Goal: Task Accomplishment & Management: Use online tool/utility

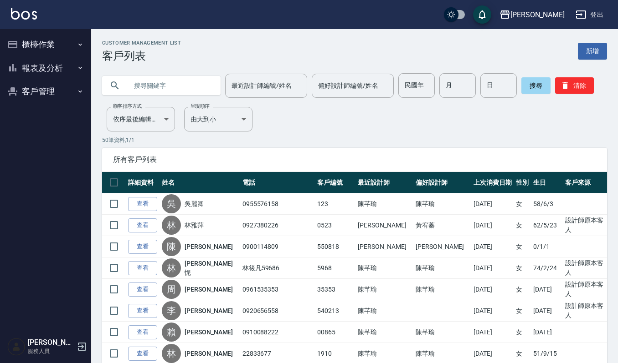
click at [41, 47] on button "櫃檯作業" at bounding box center [46, 45] width 84 height 24
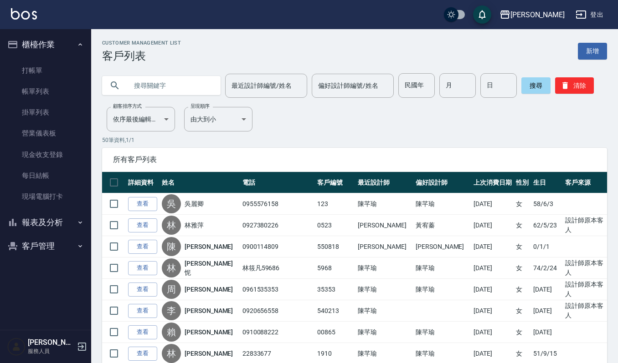
click at [36, 222] on button "報表及分析" at bounding box center [46, 223] width 84 height 24
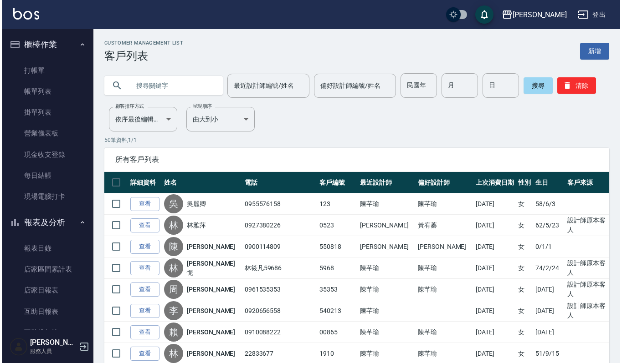
scroll to position [182, 0]
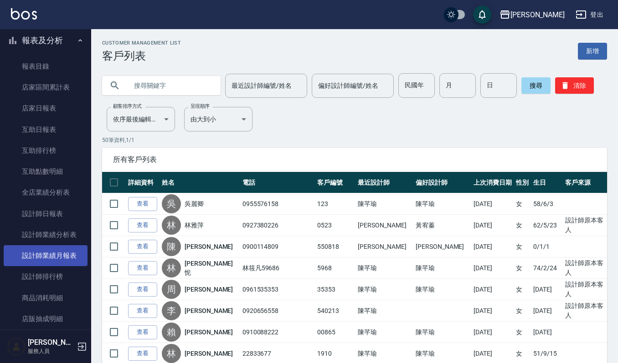
click at [41, 253] on link "設計師業績月報表" at bounding box center [46, 255] width 84 height 21
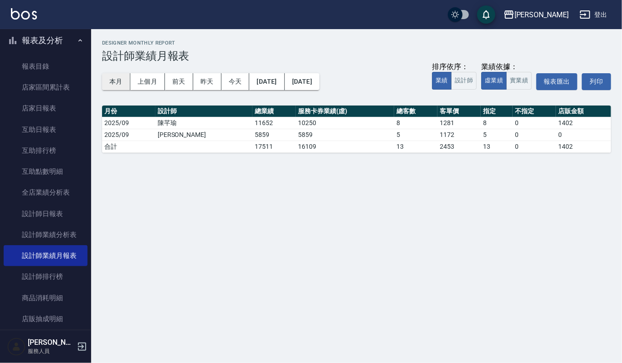
click at [119, 78] on button "本月" at bounding box center [116, 81] width 28 height 17
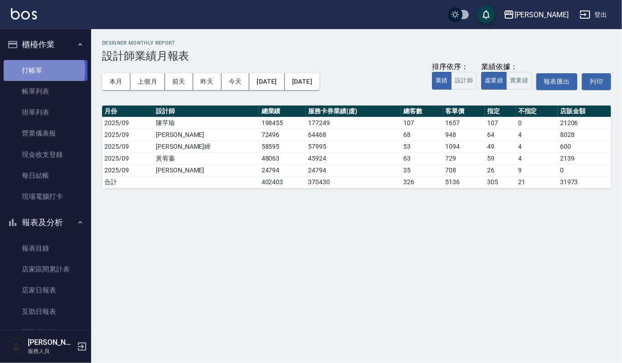
click at [36, 70] on link "打帳單" at bounding box center [46, 70] width 84 height 21
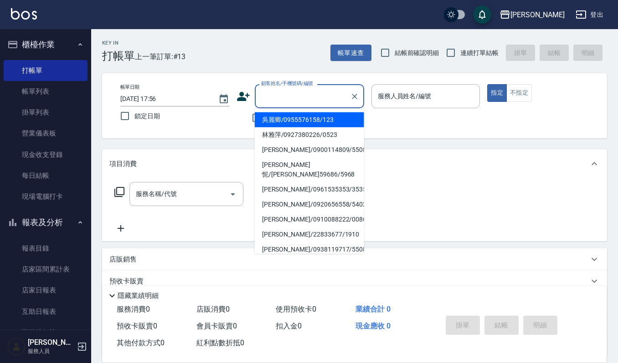
click at [286, 102] on input "顧客姓名/手機號碼/編號" at bounding box center [302, 96] width 87 height 16
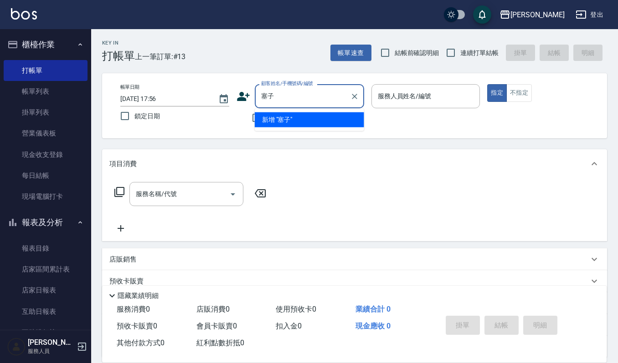
type input "塞"
type input "篩"
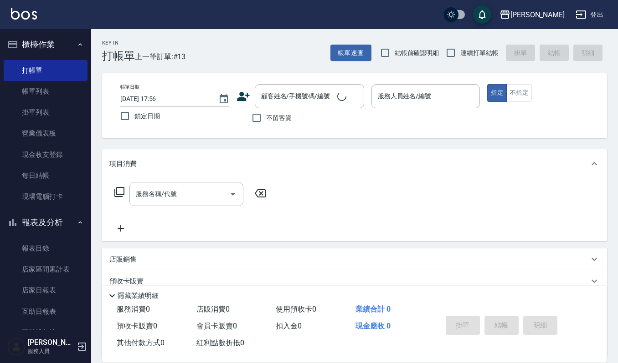
click at [255, 46] on div "Key In 打帳單 上一筆訂單:#13 帳單速查 結帳前確認明細 連續打單結帳 掛單 結帳 明細" at bounding box center [349, 45] width 516 height 33
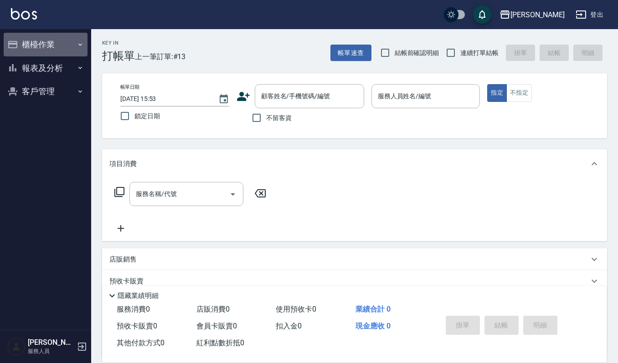
click at [55, 44] on button "櫃檯作業" at bounding box center [46, 45] width 84 height 24
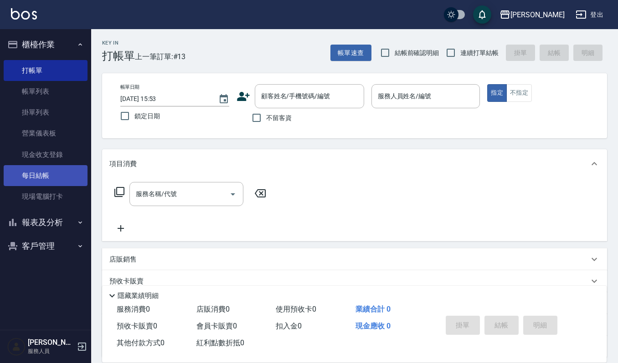
click at [61, 168] on link "每日結帳" at bounding box center [46, 175] width 84 height 21
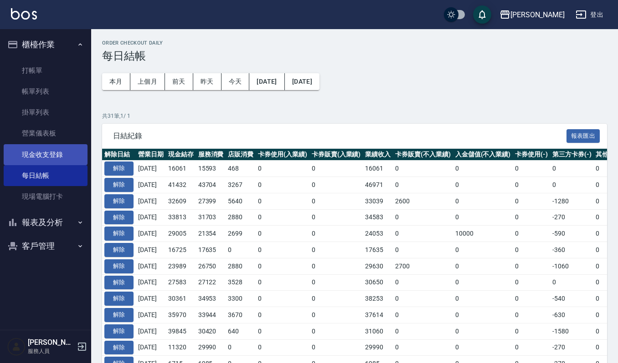
click at [65, 157] on link "現金收支登錄" at bounding box center [46, 154] width 84 height 21
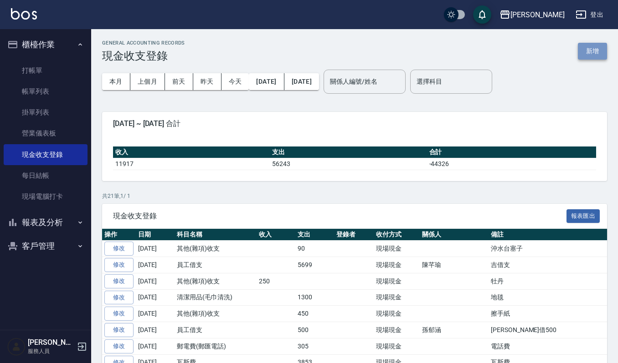
click at [588, 58] on button "新增" at bounding box center [591, 51] width 29 height 17
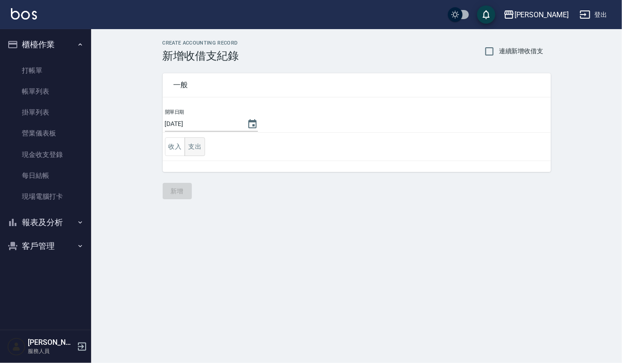
click at [190, 150] on button "支出" at bounding box center [194, 147] width 20 height 19
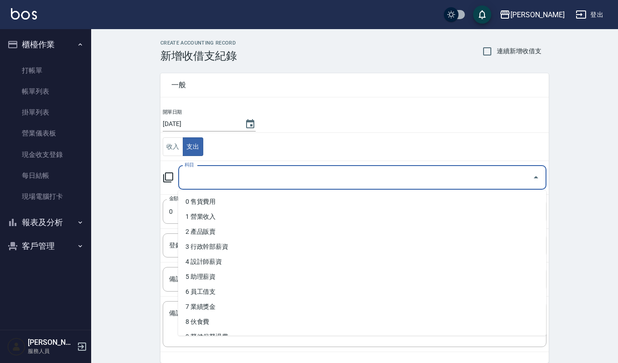
click at [208, 179] on input "科目" at bounding box center [355, 178] width 346 height 16
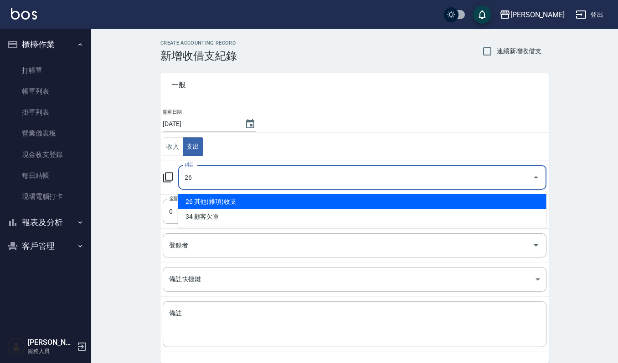
click at [235, 199] on li "26 其他(雜項)收支" at bounding box center [362, 201] width 368 height 15
type input "26 其他(雜項)收支"
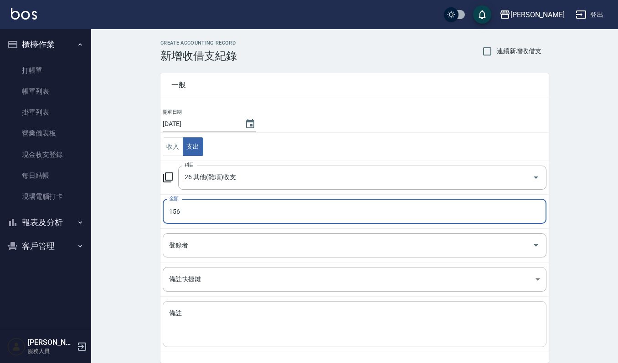
type input "156"
click at [363, 321] on textarea "備註" at bounding box center [354, 324] width 371 height 31
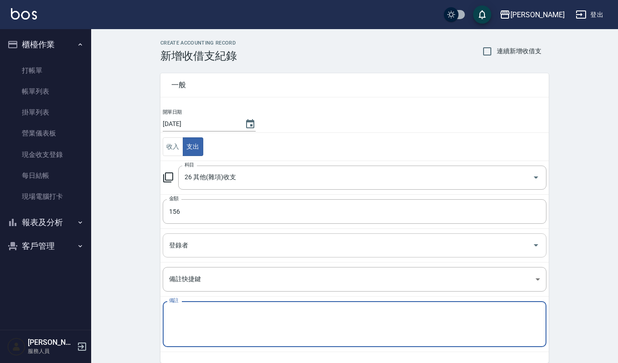
type textarea "ㄎ"
click at [283, 328] on textarea "備註" at bounding box center [354, 324] width 371 height 31
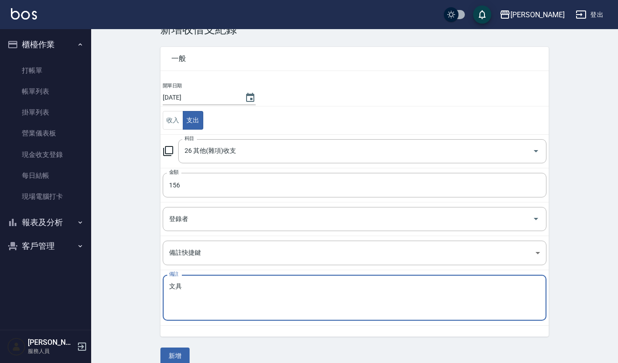
scroll to position [39, 0]
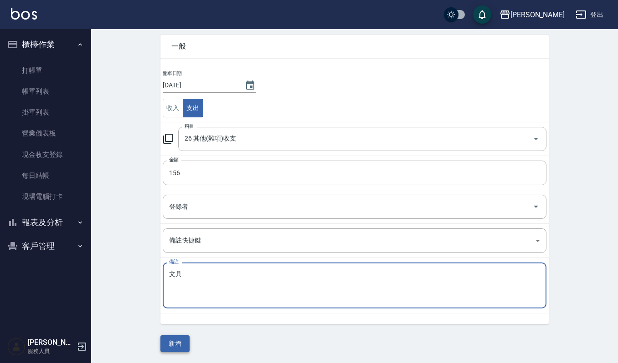
type textarea "文具"
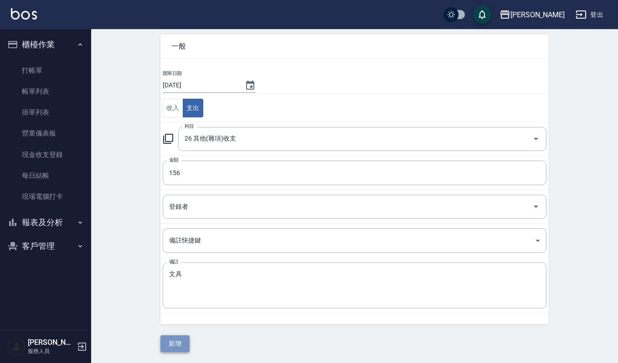
click at [179, 343] on button "新增" at bounding box center [174, 344] width 29 height 17
